Goal: Information Seeking & Learning: Learn about a topic

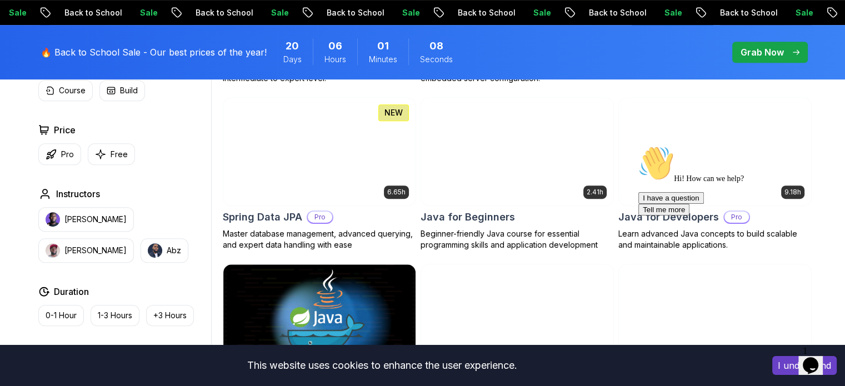
scroll to position [538, 0]
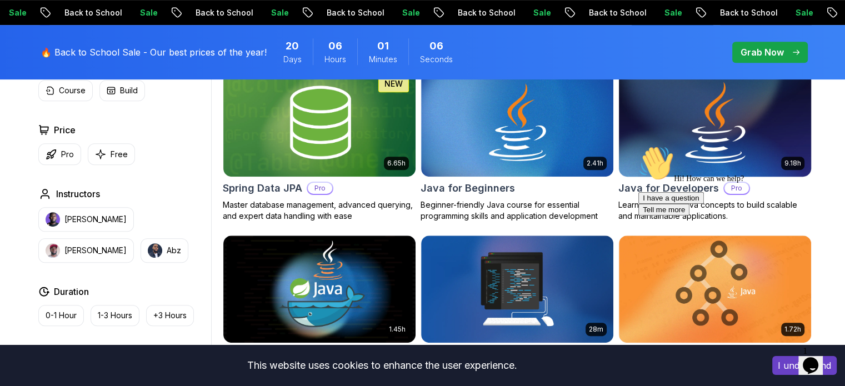
click at [693, 128] on img at bounding box center [715, 122] width 202 height 113
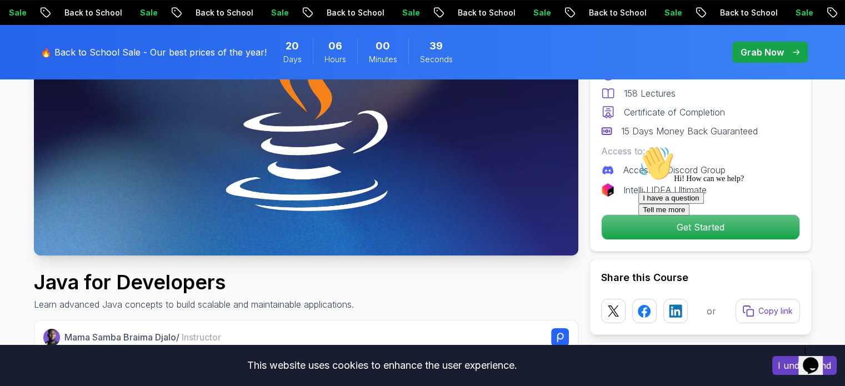
scroll to position [198, 0]
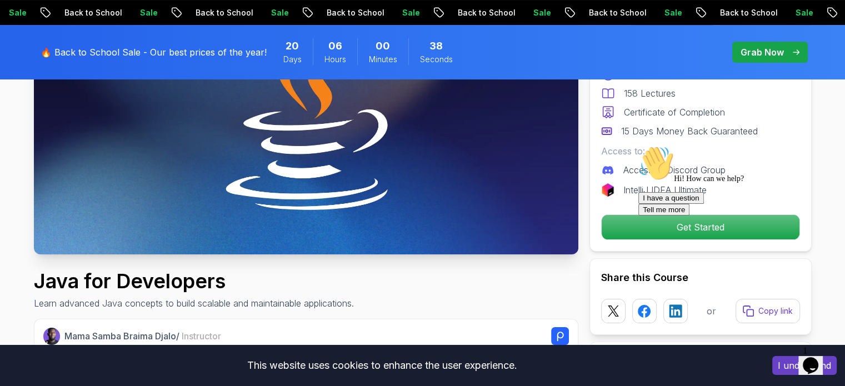
click at [665, 146] on div at bounding box center [739, 146] width 200 height 0
click at [688, 146] on div at bounding box center [739, 146] width 200 height 0
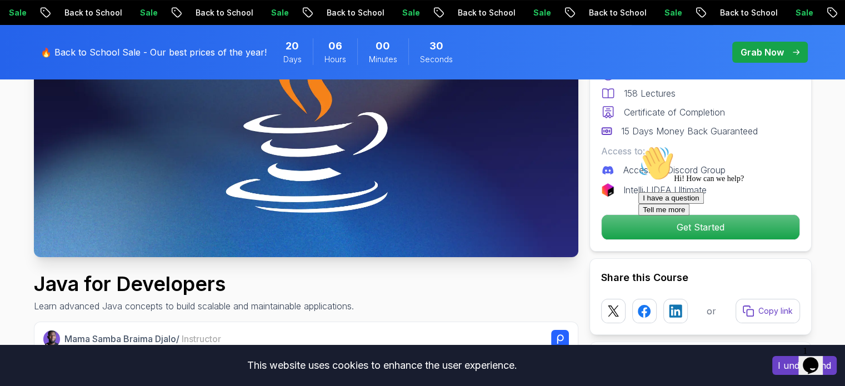
scroll to position [195, 0]
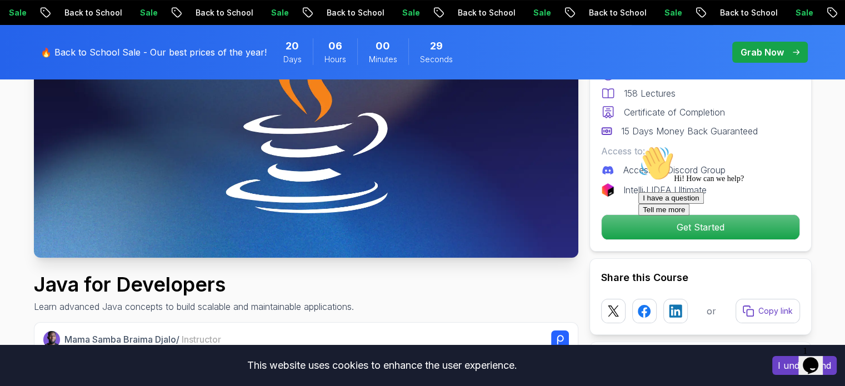
click at [305, 154] on img at bounding box center [306, 105] width 545 height 306
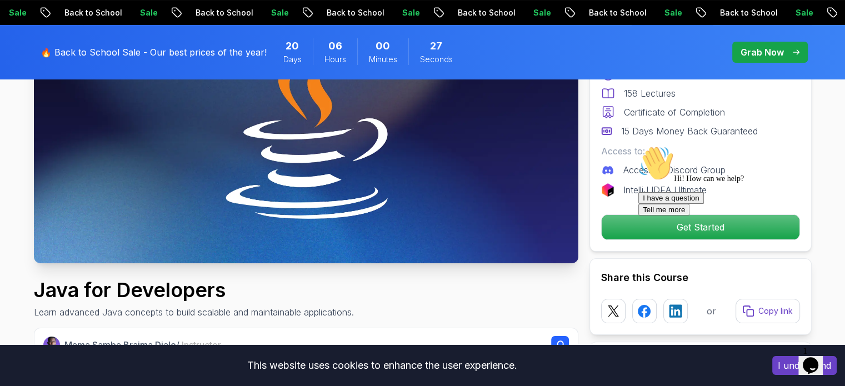
scroll to position [193, 0]
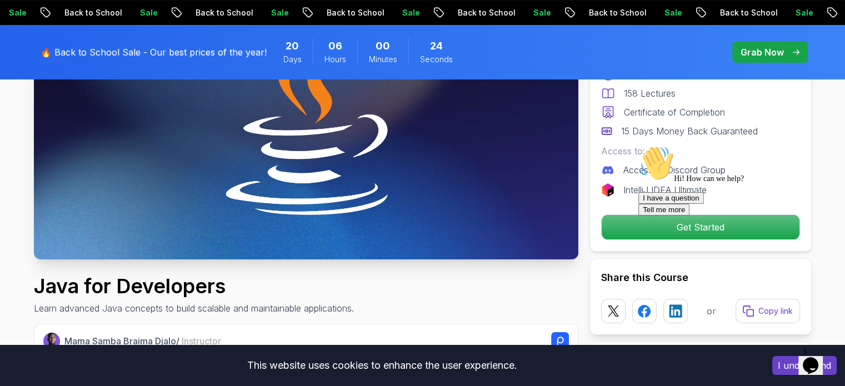
click at [639, 146] on icon "Chat attention grabber" at bounding box center [639, 146] width 0 height 0
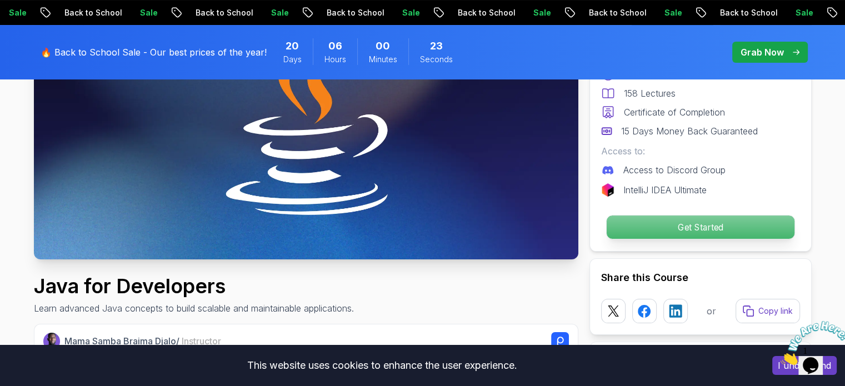
click at [707, 227] on p "Get Started" at bounding box center [700, 227] width 188 height 23
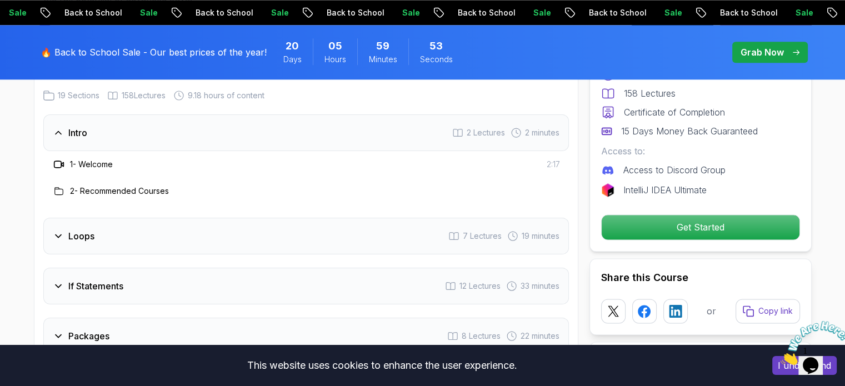
scroll to position [1489, 0]
click at [56, 233] on icon at bounding box center [59, 234] width 6 height 3
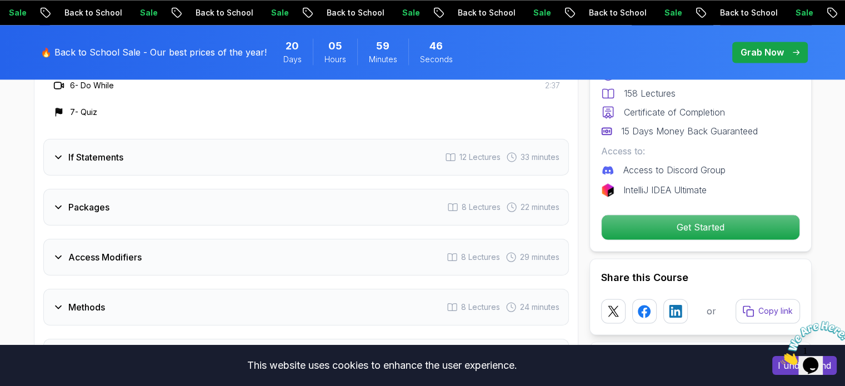
scroll to position [1752, 0]
click at [61, 200] on icon at bounding box center [58, 205] width 11 height 11
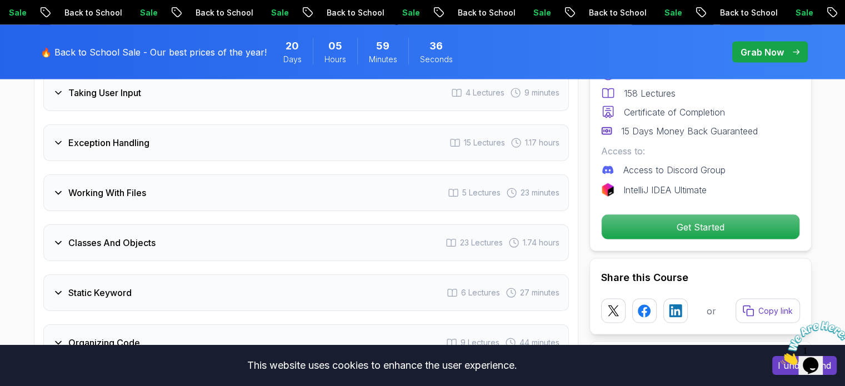
scroll to position [2242, 0]
click at [58, 137] on icon at bounding box center [58, 142] width 11 height 11
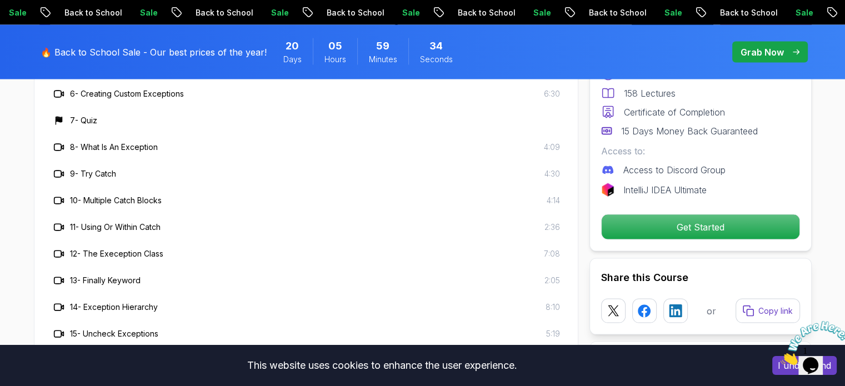
scroll to position [2028, 0]
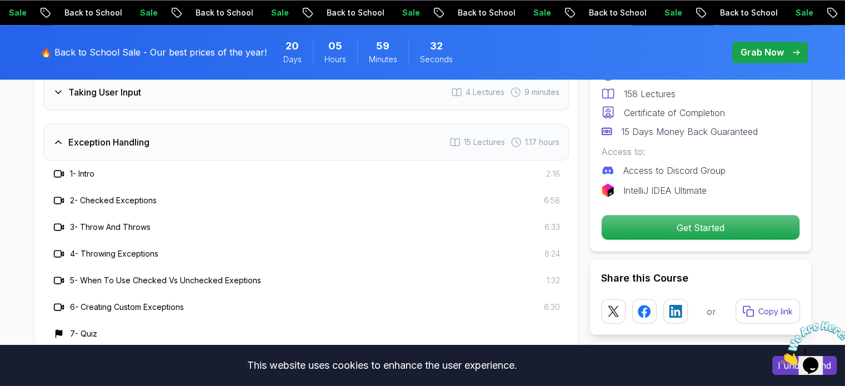
click at [111, 195] on h3 "2 - Checked Exceptions" at bounding box center [113, 200] width 87 height 11
click at [98, 195] on h3 "2 - Checked Exceptions" at bounding box center [113, 200] width 87 height 11
click at [60, 195] on icon at bounding box center [58, 200] width 11 height 11
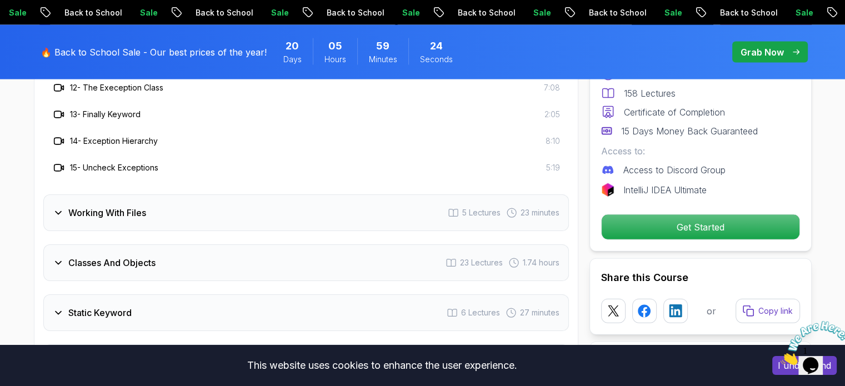
scroll to position [2421, 0]
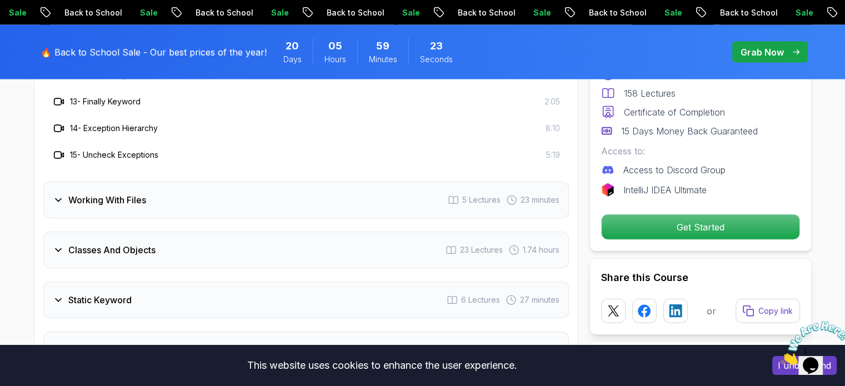
click at [59, 195] on icon at bounding box center [58, 200] width 11 height 11
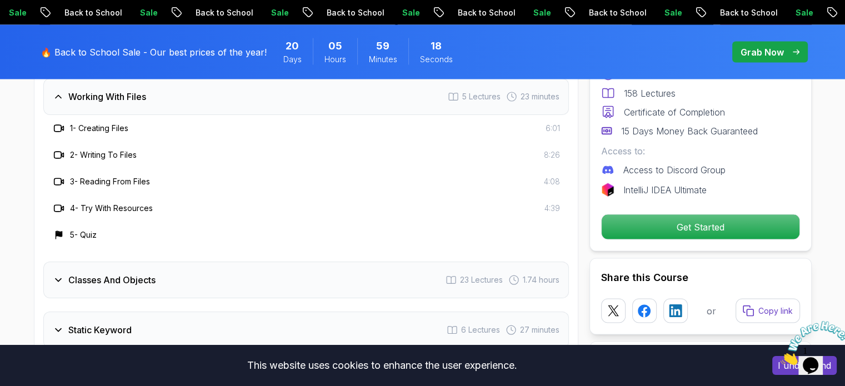
scroll to position [2125, 0]
click at [59, 273] on icon at bounding box center [58, 278] width 11 height 11
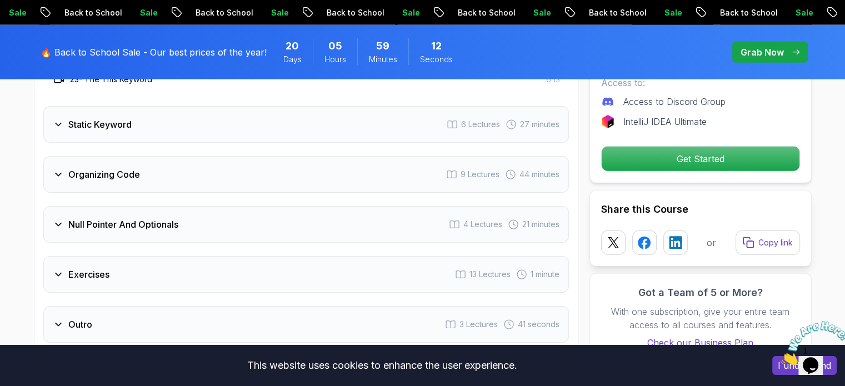
scroll to position [2808, 0]
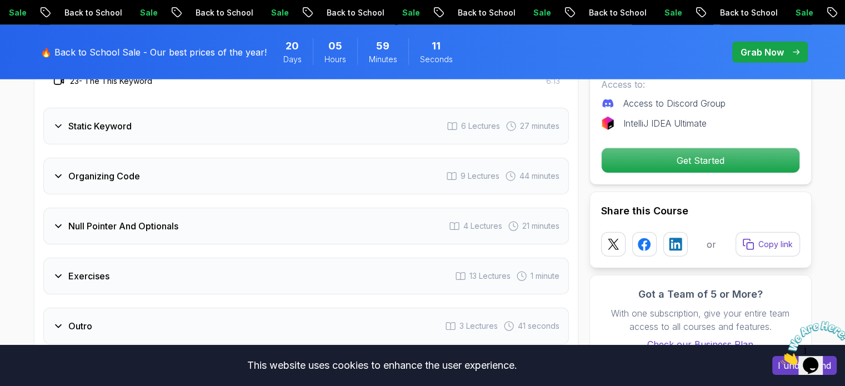
click at [61, 225] on icon at bounding box center [59, 226] width 6 height 3
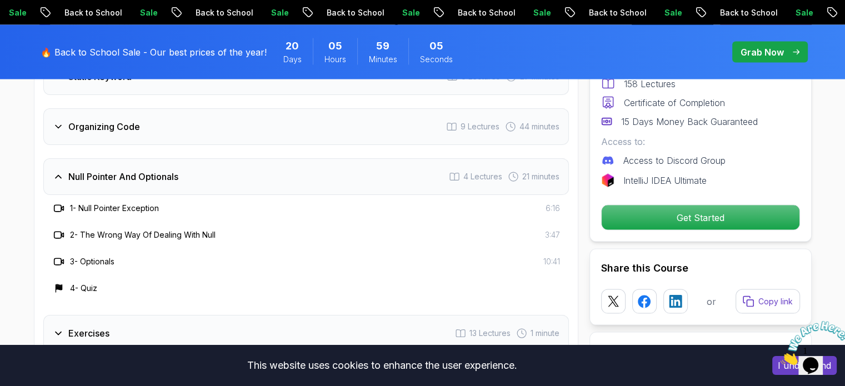
scroll to position [2246, 0]
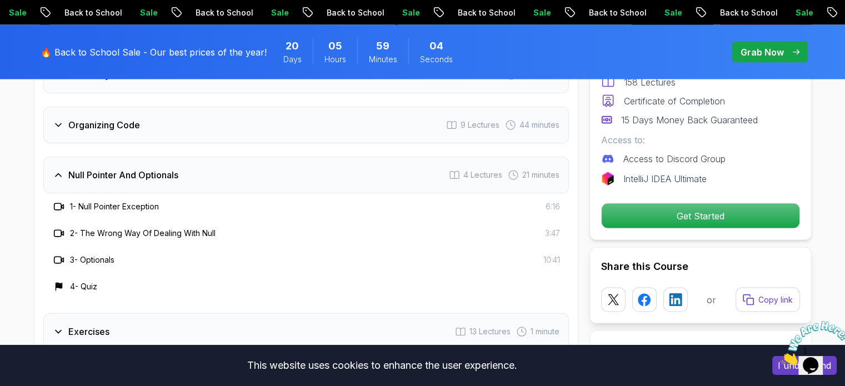
click at [60, 255] on icon at bounding box center [58, 260] width 11 height 11
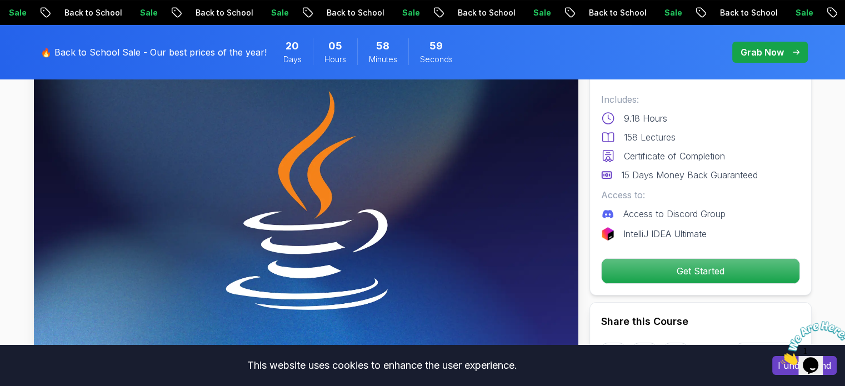
scroll to position [0, 0]
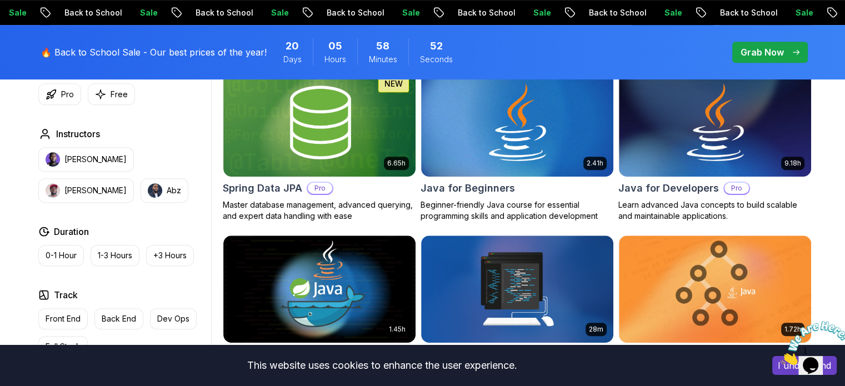
scroll to position [538, 0]
click at [315, 124] on img at bounding box center [319, 122] width 202 height 113
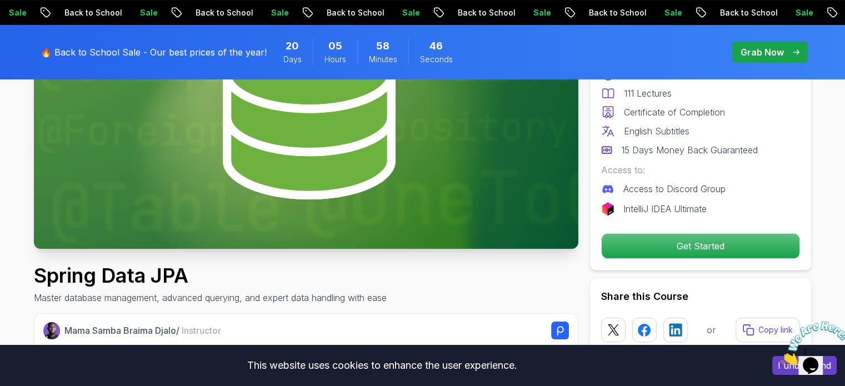
scroll to position [198, 0]
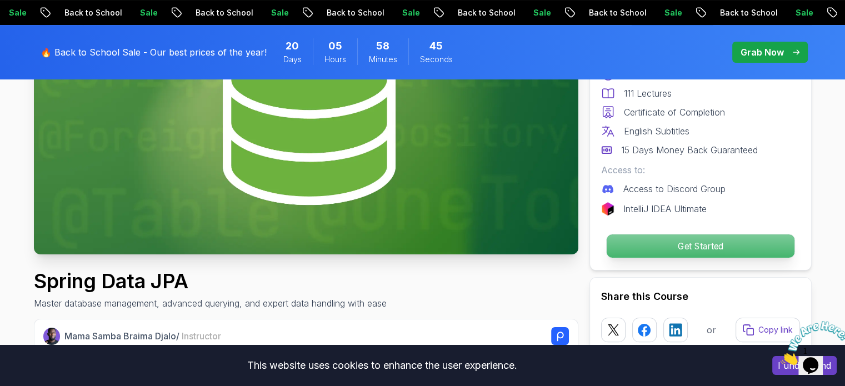
click at [698, 244] on p "Get Started" at bounding box center [700, 246] width 188 height 23
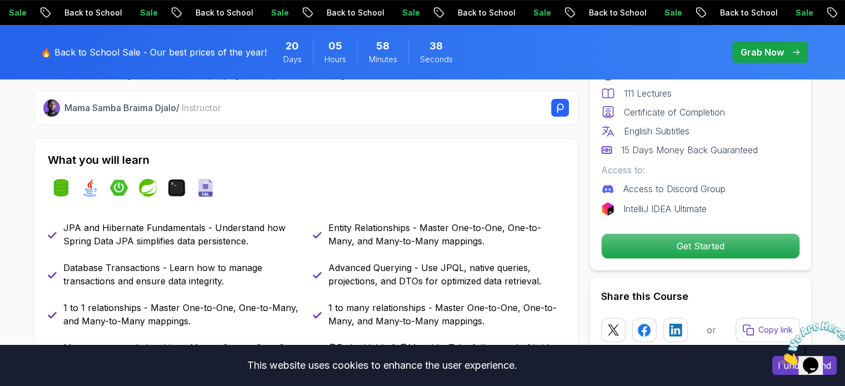
scroll to position [392, 0]
